Goal: Transaction & Acquisition: Purchase product/service

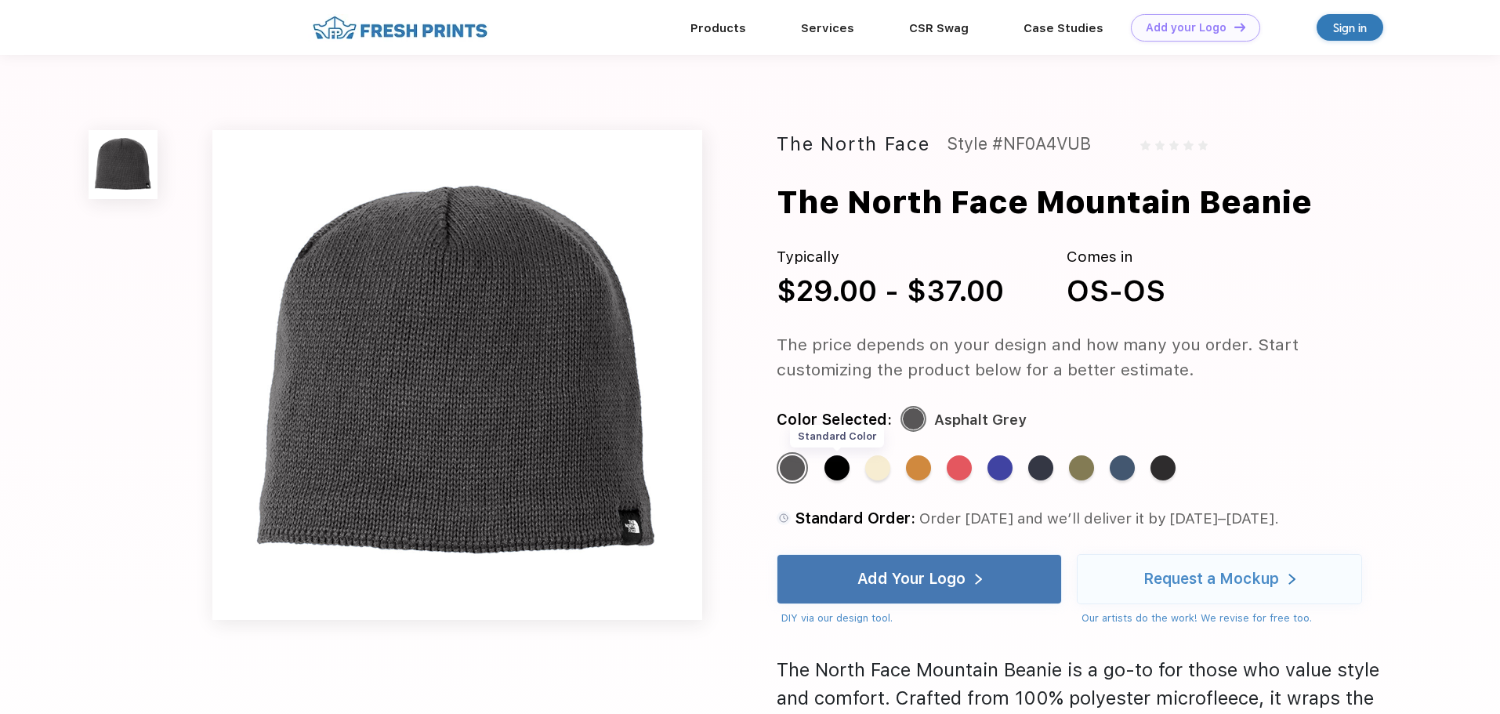
click at [842, 474] on div "Standard Color" at bounding box center [836, 467] width 25 height 25
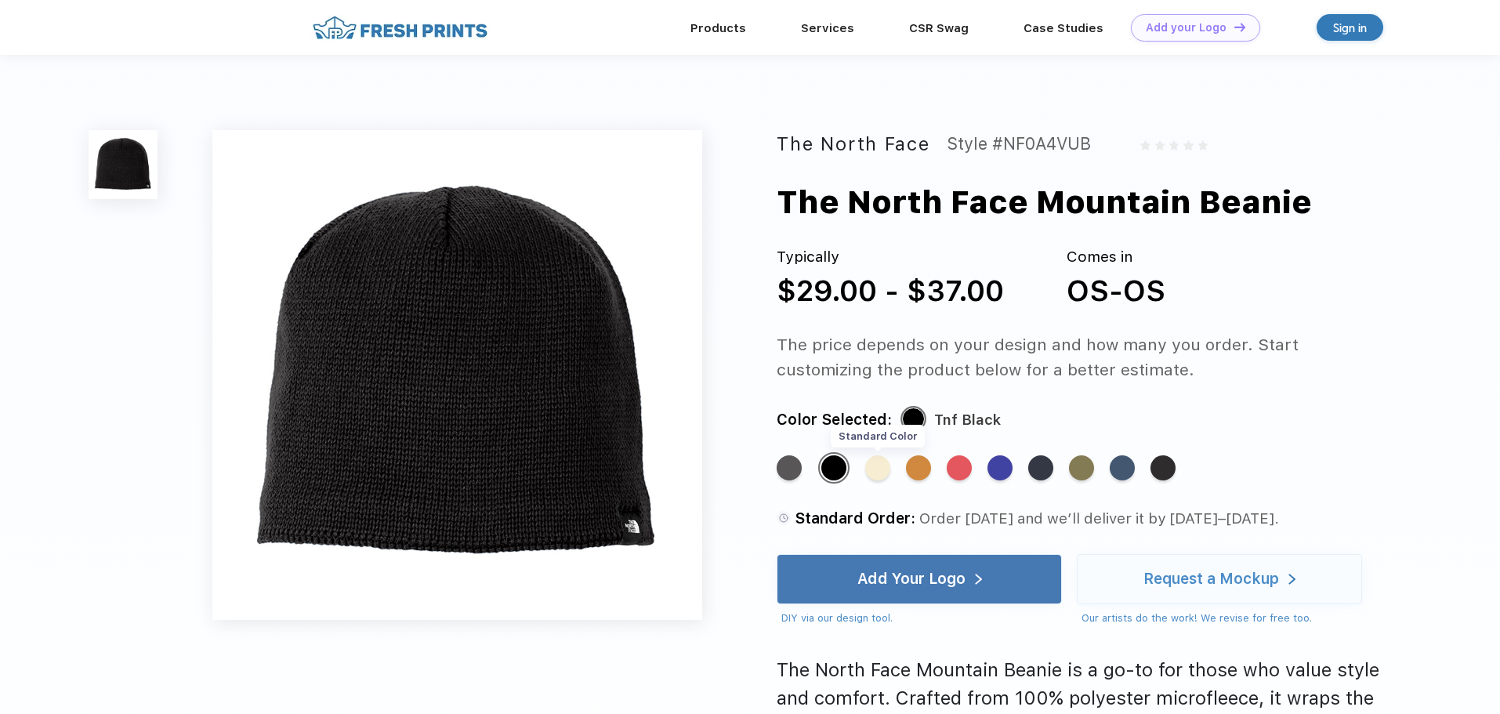
click at [877, 473] on div "Standard Color" at bounding box center [877, 467] width 25 height 25
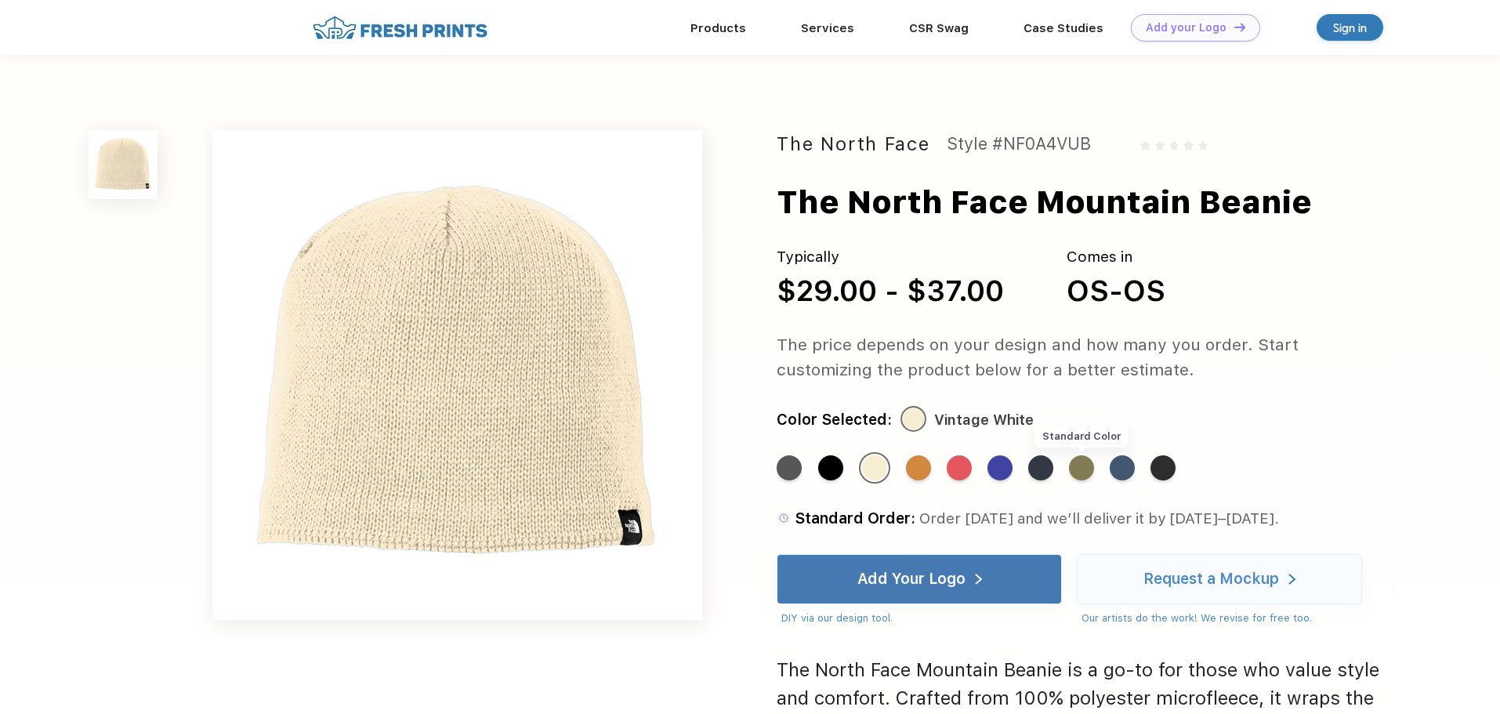
click at [1090, 475] on div "Standard Color" at bounding box center [1081, 467] width 25 height 25
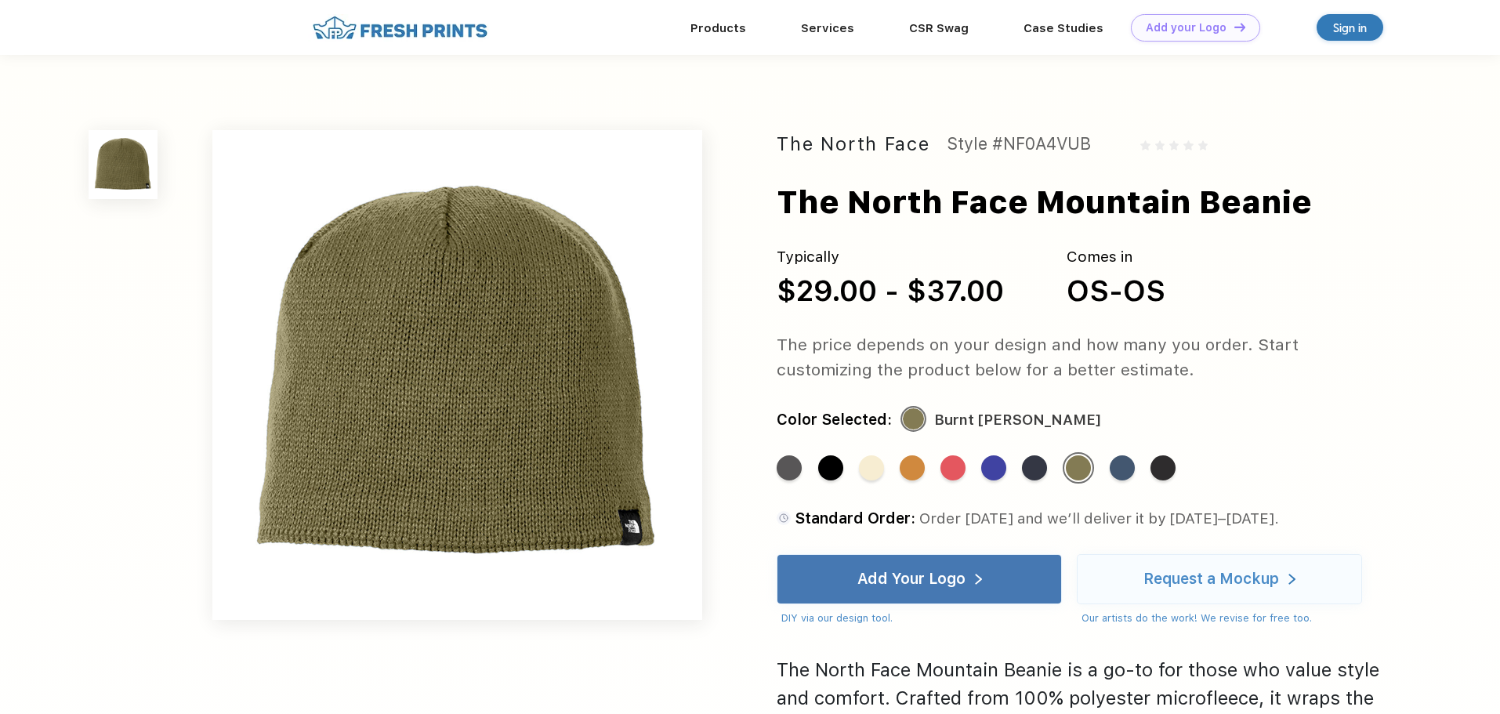
click at [1420, 215] on div "The North Face Mountain Beanie" at bounding box center [1113, 202] width 675 height 47
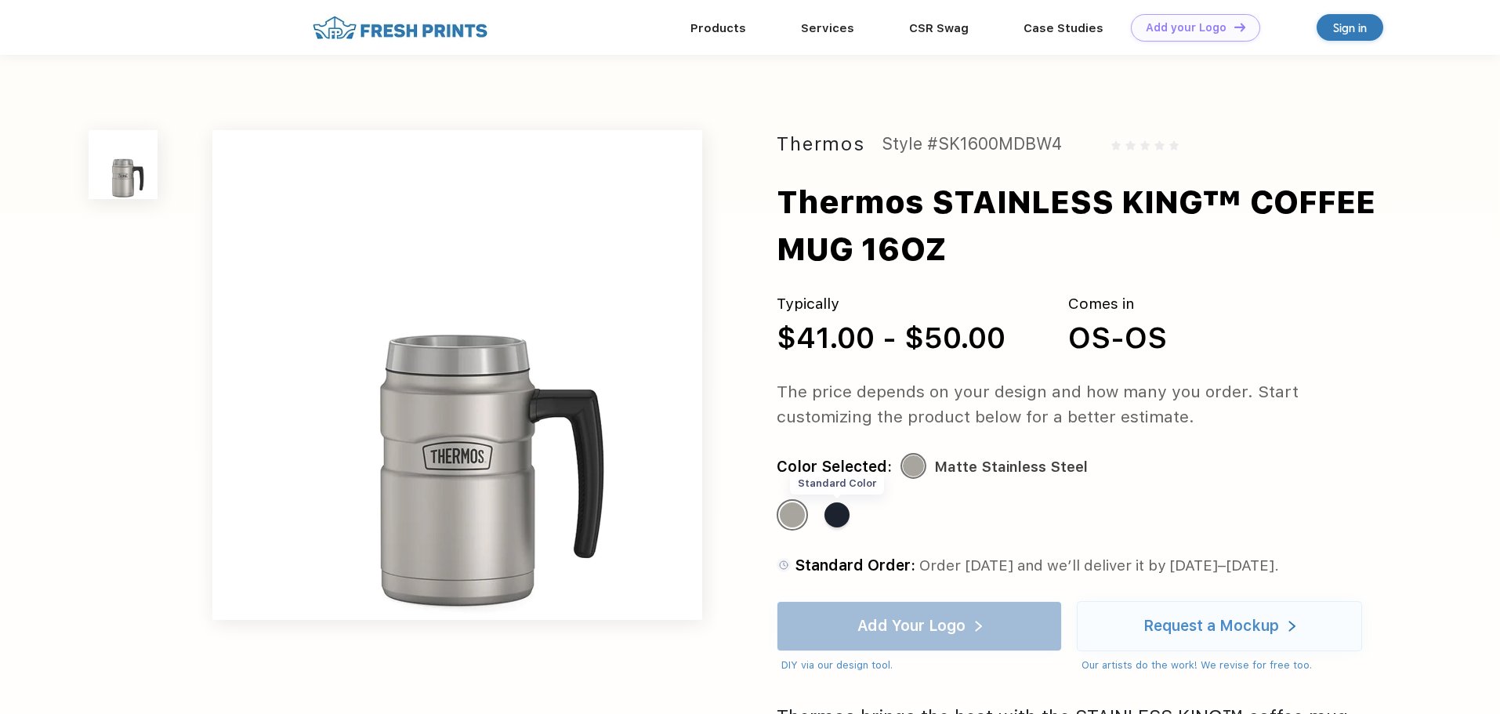
click at [844, 514] on div "Standard Color" at bounding box center [836, 514] width 25 height 25
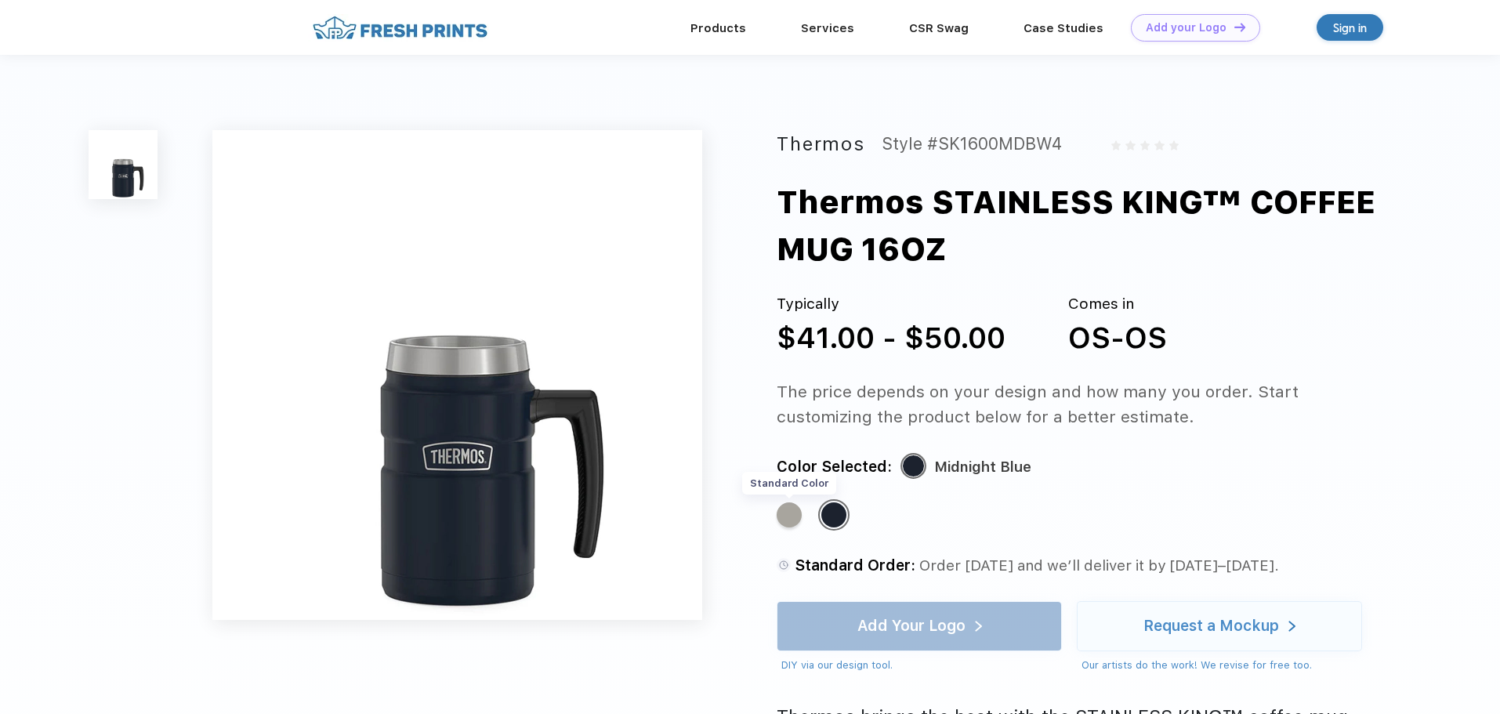
click at [787, 518] on div "Standard Color" at bounding box center [788, 514] width 25 height 25
